Goal: Transaction & Acquisition: Purchase product/service

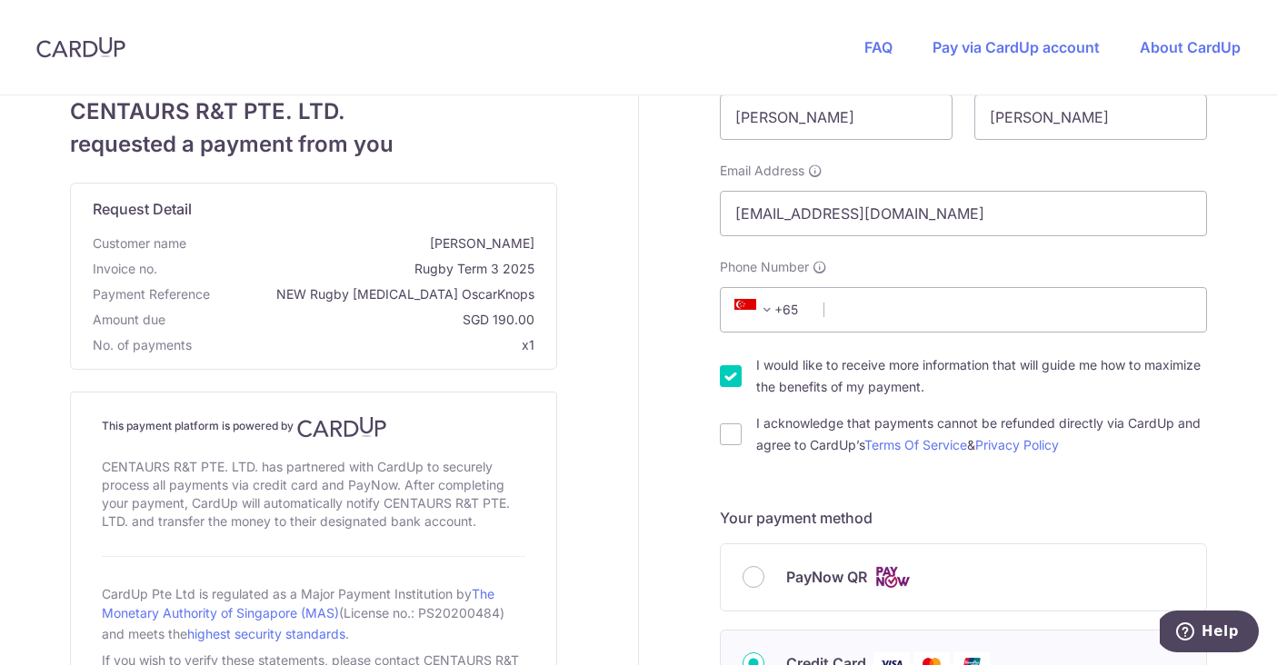
scroll to position [92, 0]
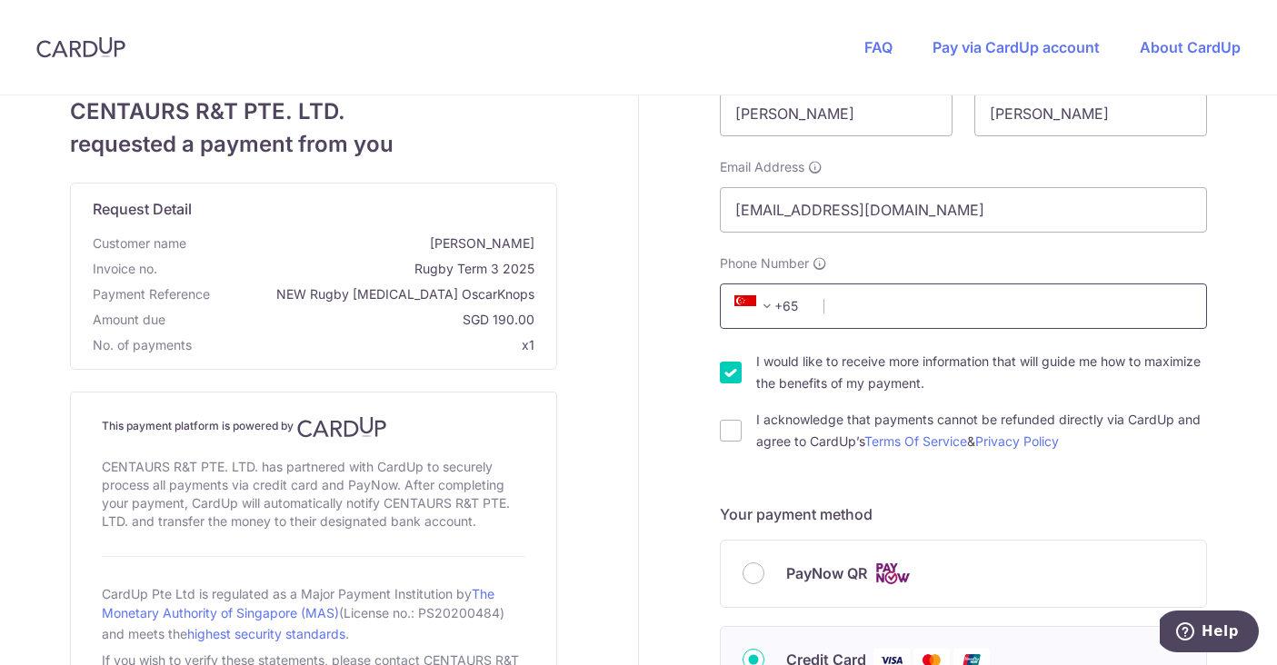
type input "[PERSON_NAME]"
type input "93515449"
click at [726, 430] on input "I acknowledge that payments cannot be refunded directly via CardUp and agree to…" at bounding box center [731, 431] width 22 height 22
checkbox input "true"
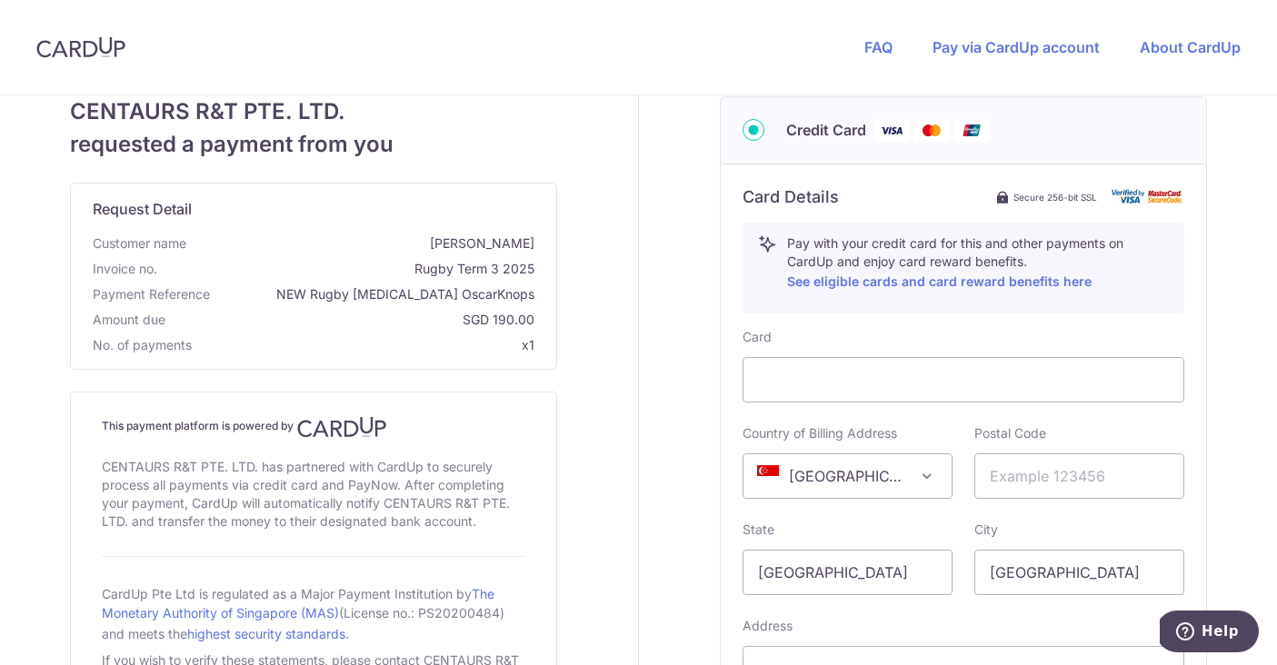
scroll to position [625, 0]
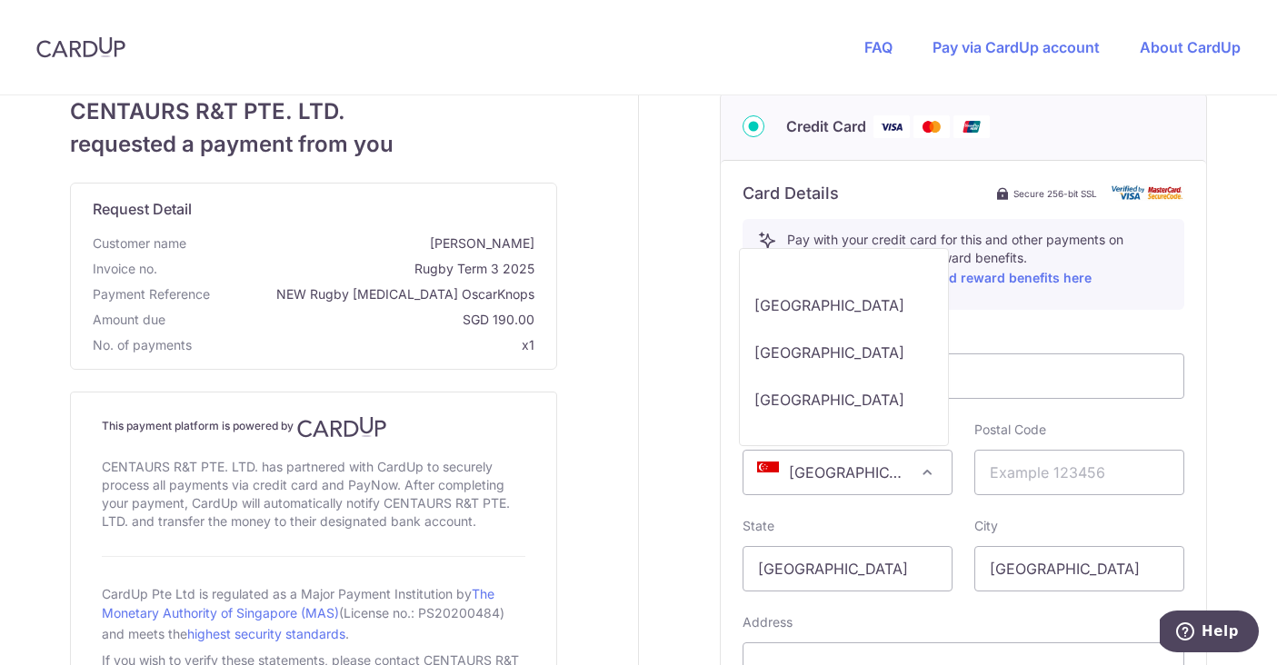
click at [855, 471] on span "[GEOGRAPHIC_DATA]" at bounding box center [848, 473] width 208 height 44
click at [930, 468] on span at bounding box center [927, 473] width 22 height 22
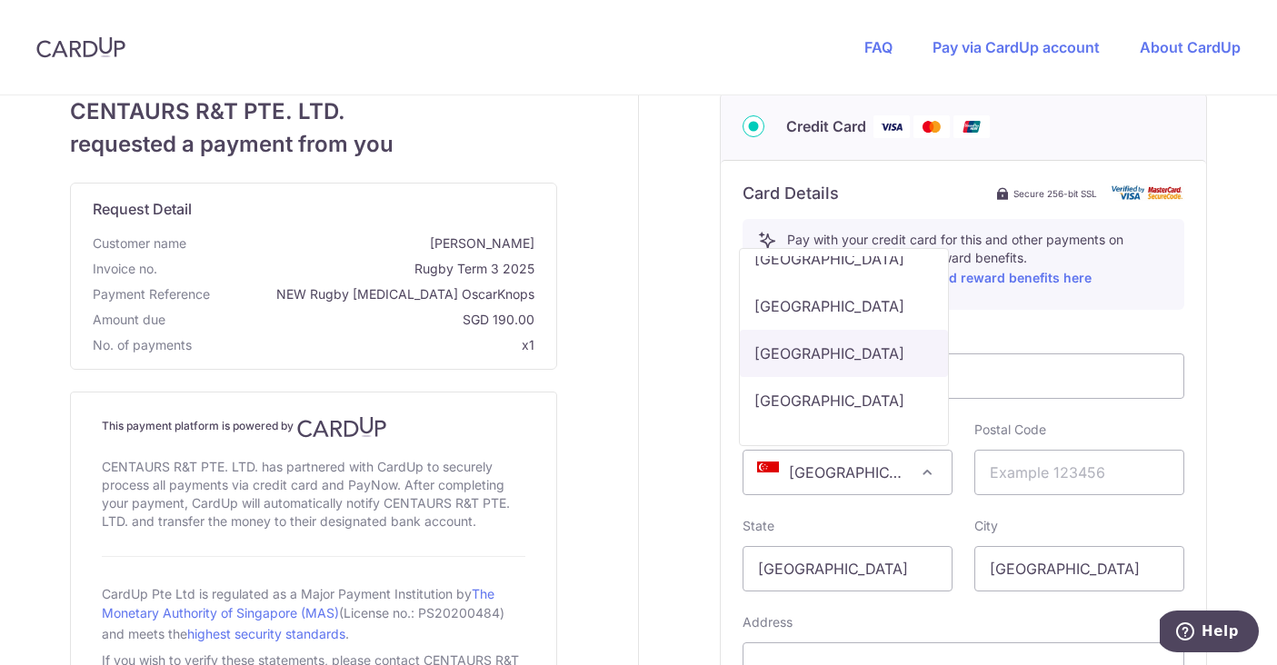
select select "BE"
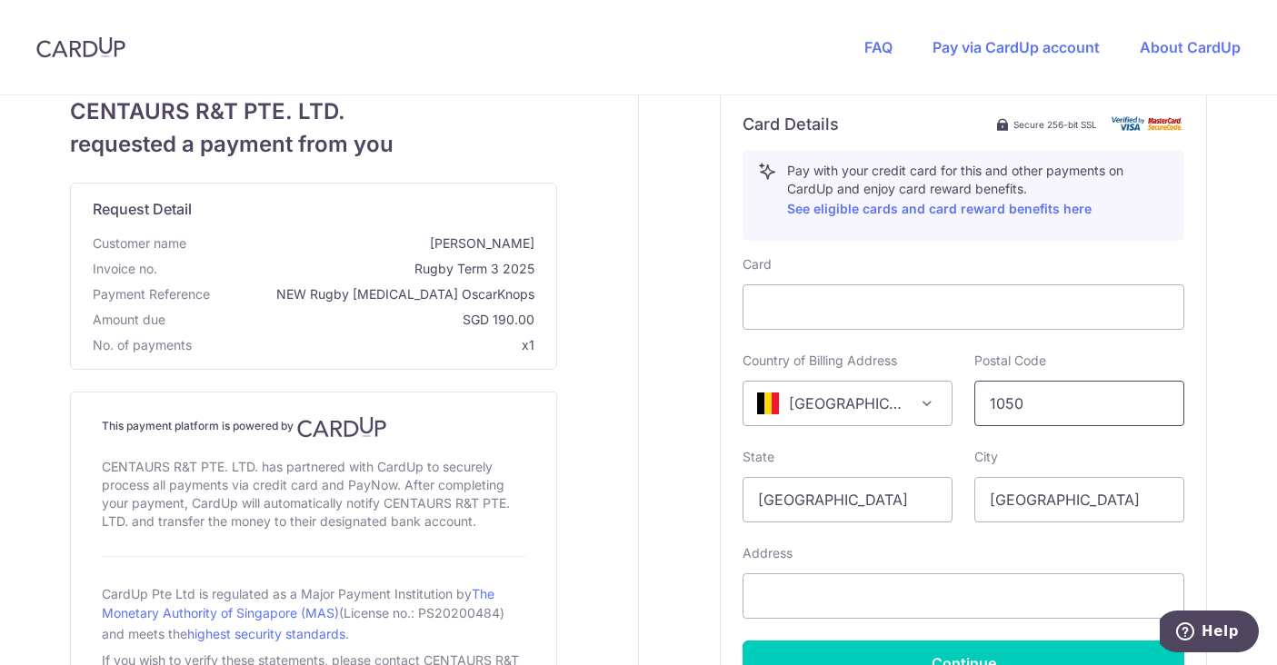
scroll to position [706, 0]
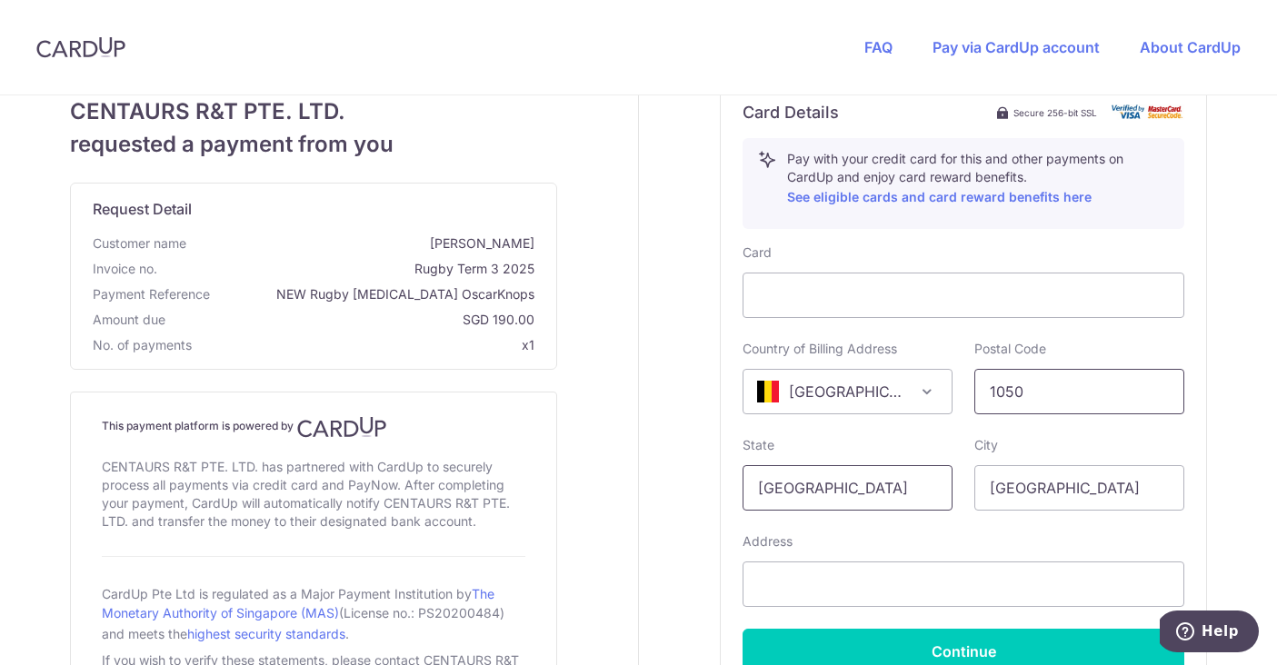
type input "1050"
drag, startPoint x: 848, startPoint y: 486, endPoint x: 734, endPoint y: 487, distance: 114.5
type input "[GEOGRAPHIC_DATA]"
drag, startPoint x: 1069, startPoint y: 490, endPoint x: 963, endPoint y: 490, distance: 106.4
click at [964, 490] on div "City [GEOGRAPHIC_DATA]" at bounding box center [1080, 473] width 232 height 75
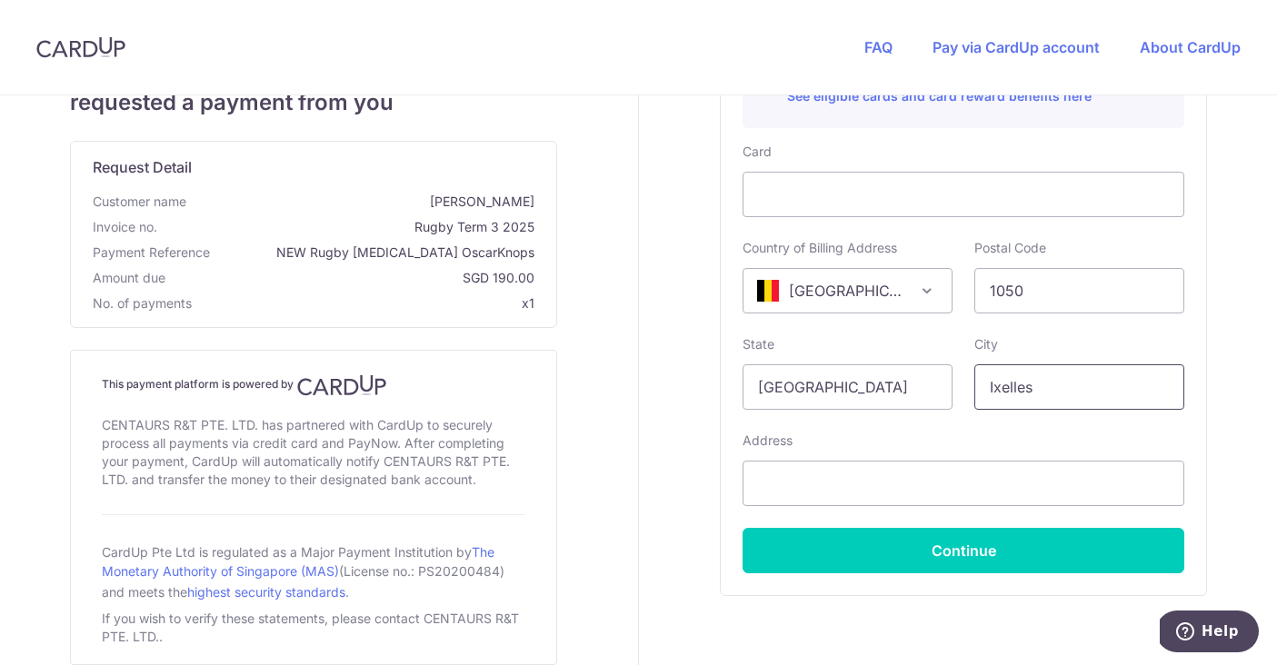
scroll to position [820, 0]
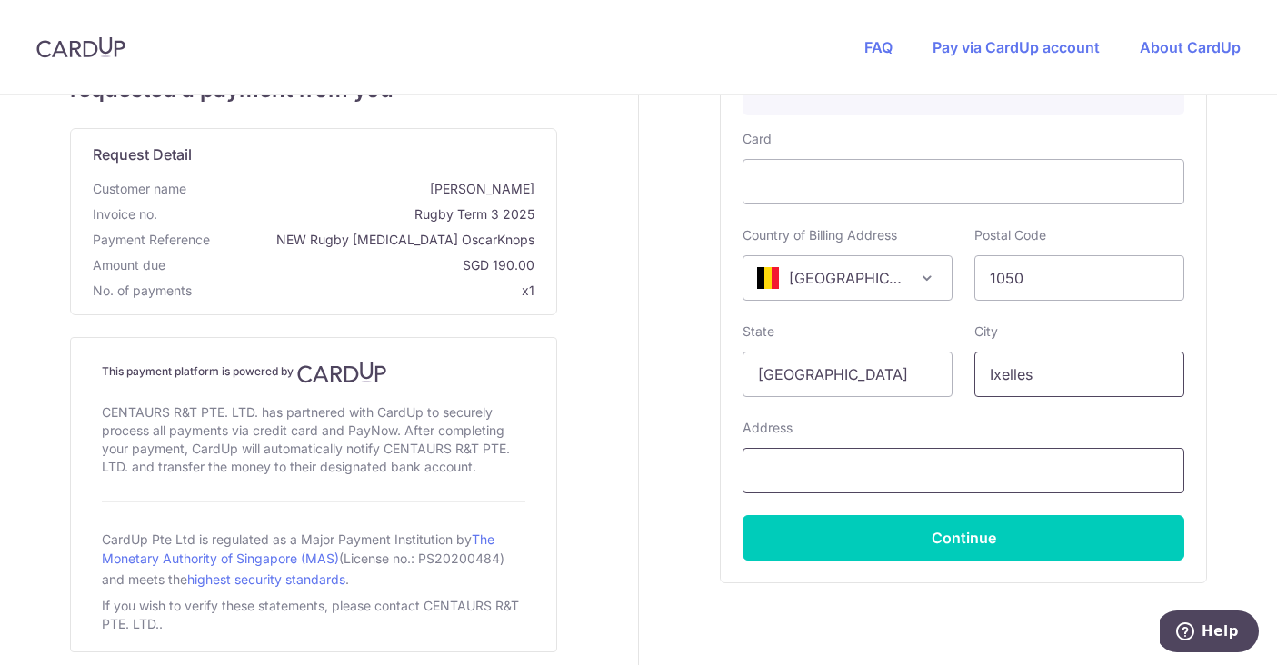
type input "Ixelles"
type input "Gewijde [STREET_ADDRESS]"
drag, startPoint x: 1047, startPoint y: 364, endPoint x: 977, endPoint y: 365, distance: 70.0
click at [977, 365] on input "Ixelles" at bounding box center [1080, 374] width 210 height 45
drag, startPoint x: 982, startPoint y: 374, endPoint x: 1039, endPoint y: 373, distance: 57.3
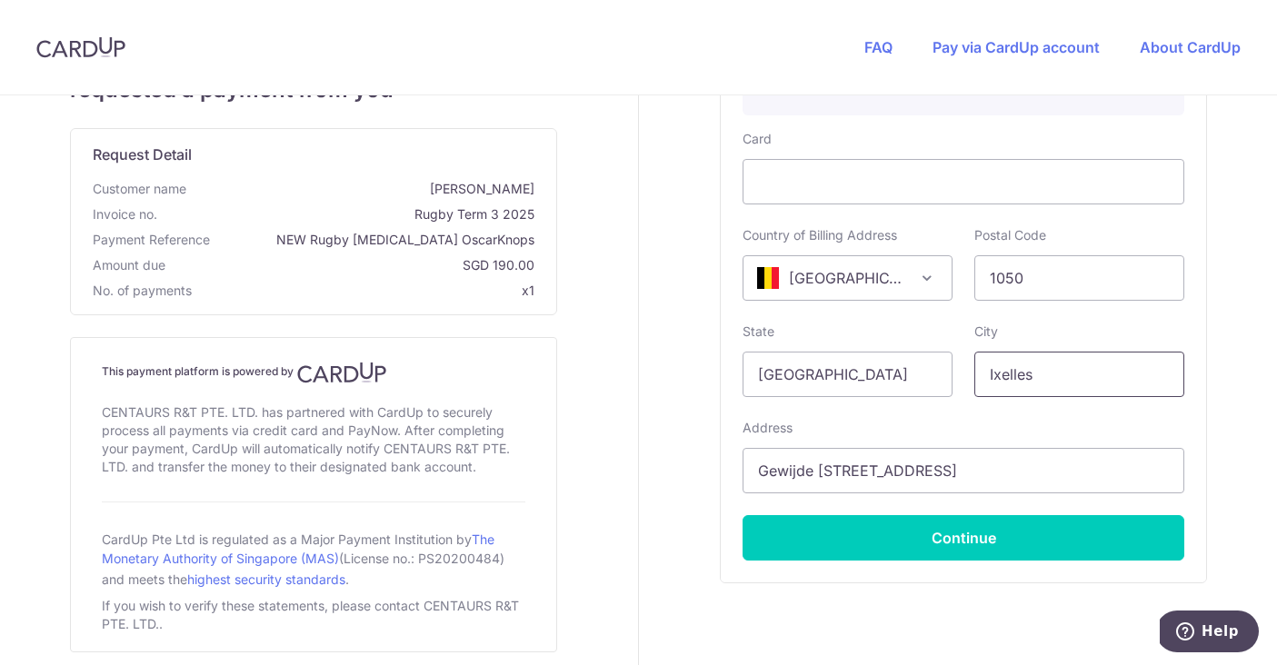
click at [1039, 373] on input "Ixelles" at bounding box center [1080, 374] width 210 height 45
type input "Elsene"
click at [815, 381] on input "[GEOGRAPHIC_DATA]" at bounding box center [848, 374] width 210 height 45
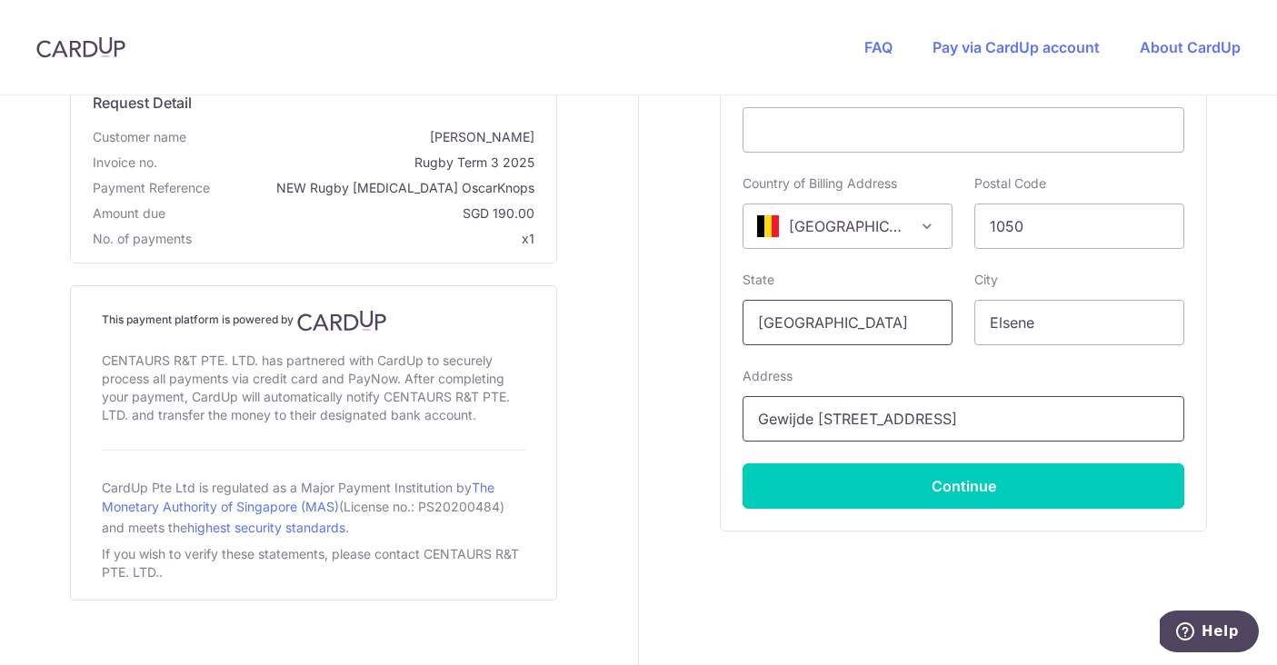
type input "[GEOGRAPHIC_DATA]"
click at [907, 419] on input "Gewijde [STREET_ADDRESS]" at bounding box center [964, 418] width 442 height 45
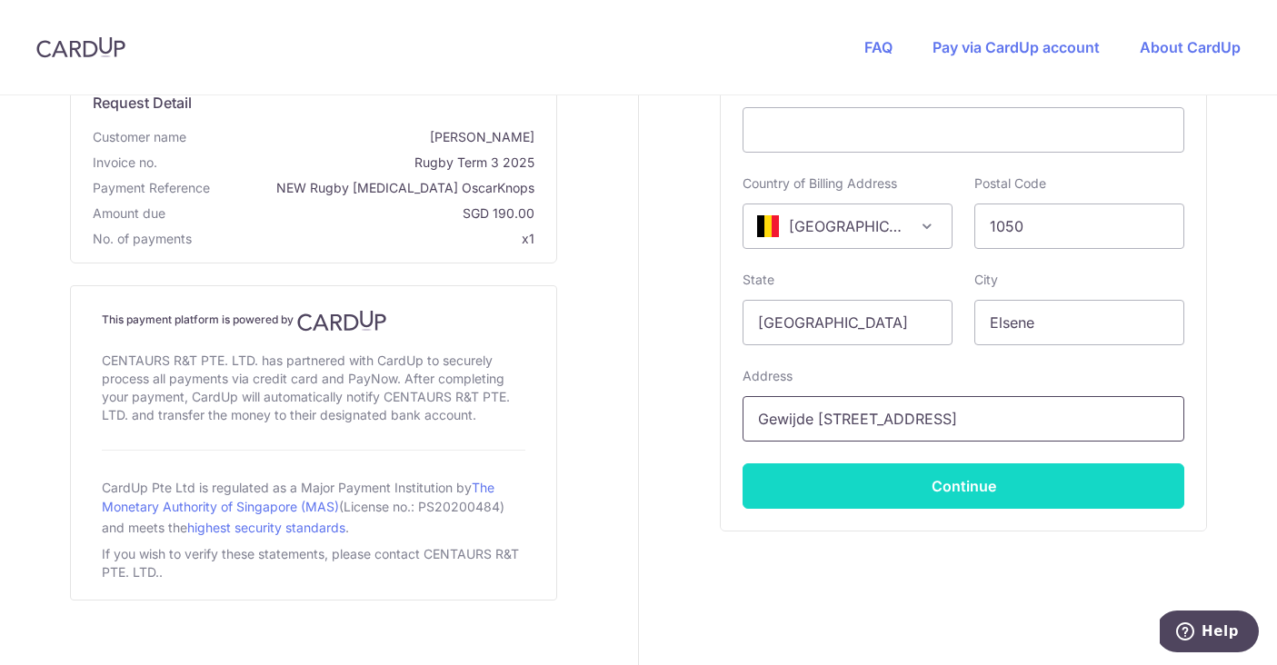
type input "Gewijde [STREET_ADDRESS]"
click at [915, 488] on button "Continue" at bounding box center [964, 486] width 442 height 45
click at [1045, 475] on button "Continue" at bounding box center [964, 486] width 442 height 45
type input "**** 1976"
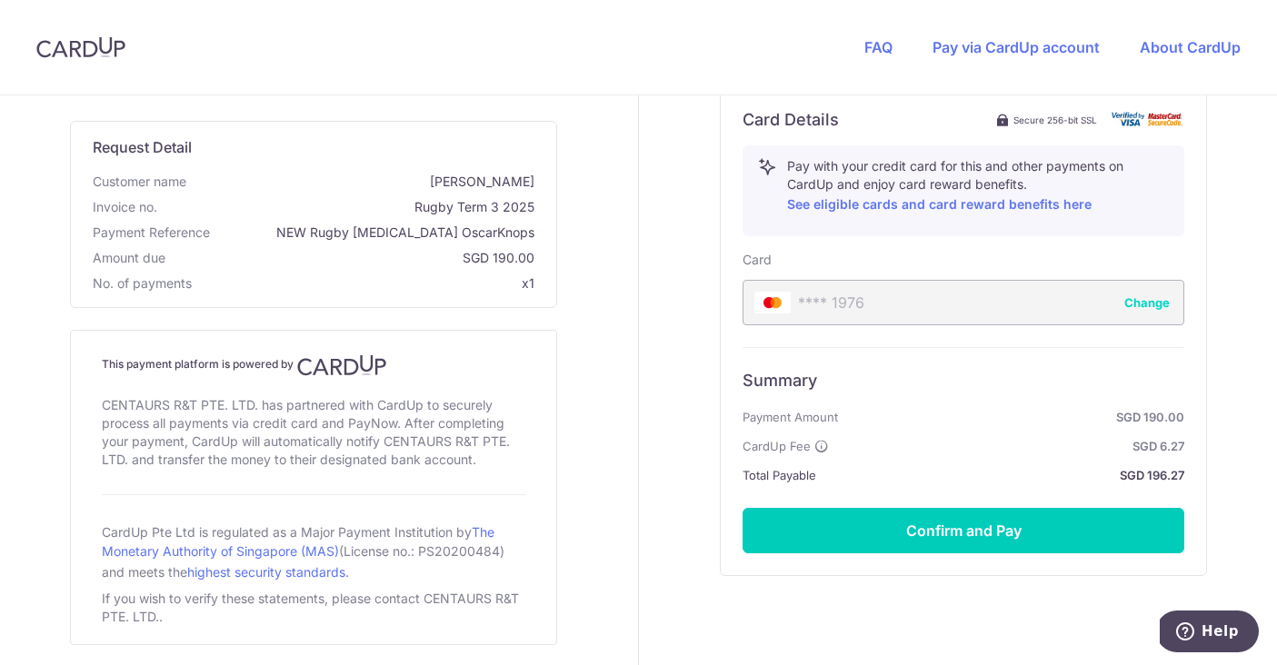
scroll to position [702, 0]
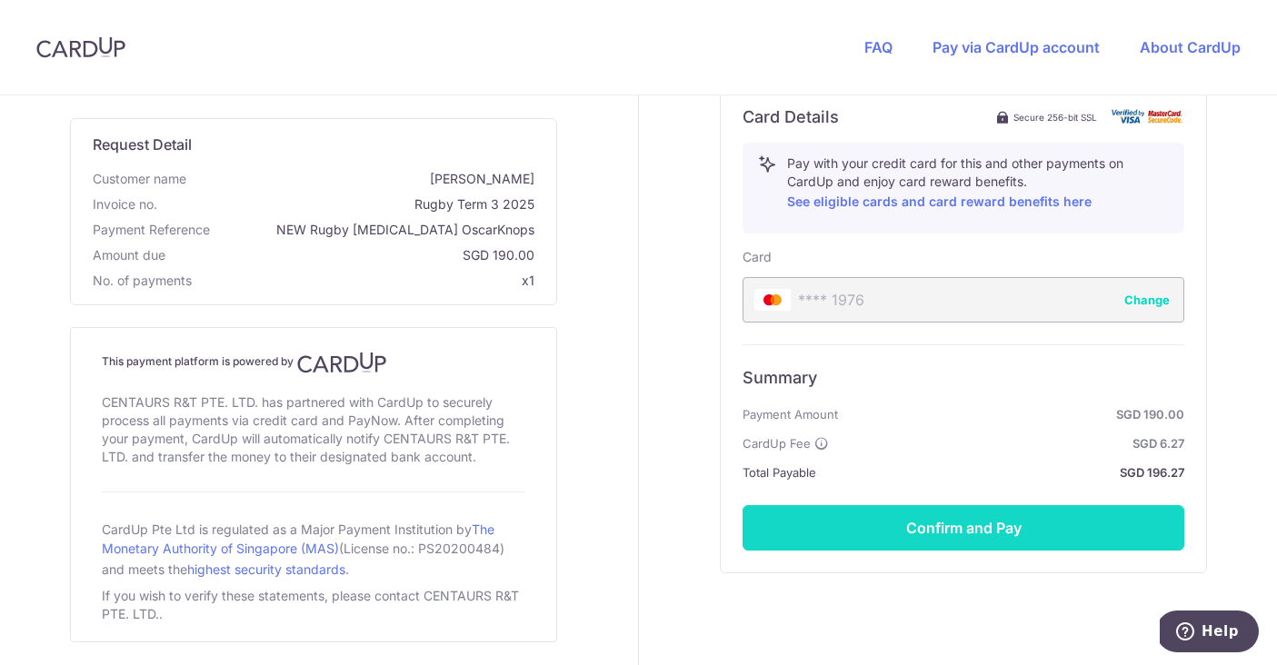
click at [1008, 525] on button "Confirm and Pay" at bounding box center [964, 527] width 442 height 45
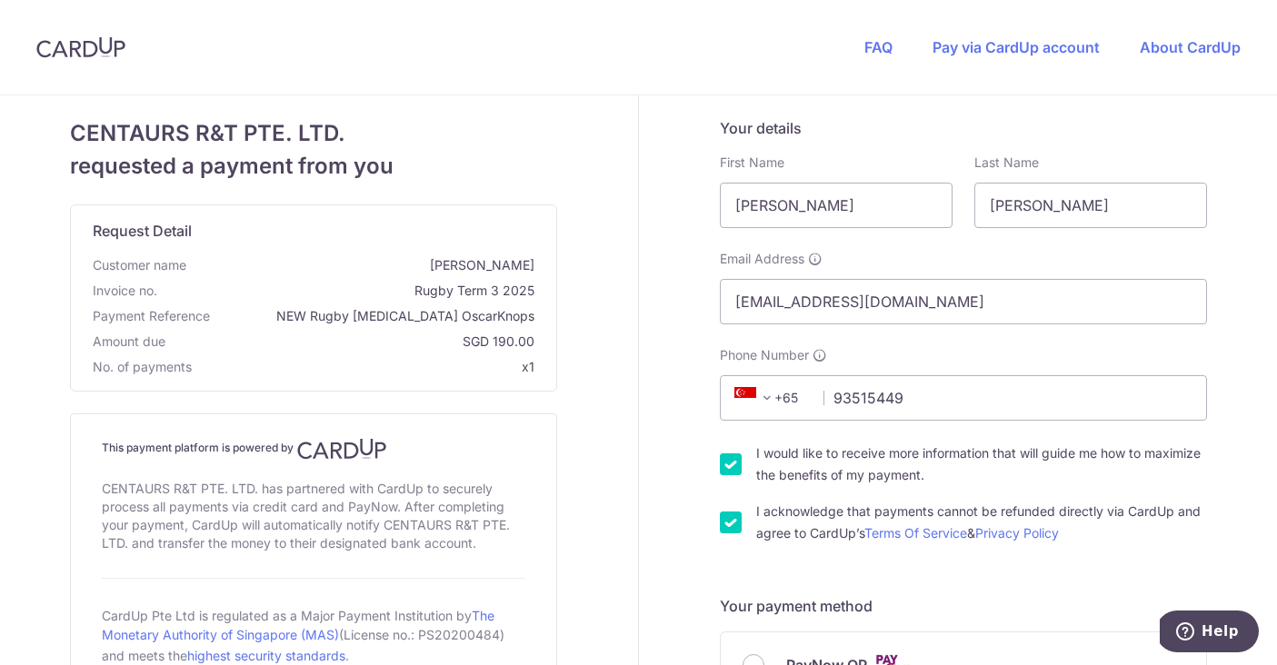
scroll to position [0, 0]
